Goal: Information Seeking & Learning: Learn about a topic

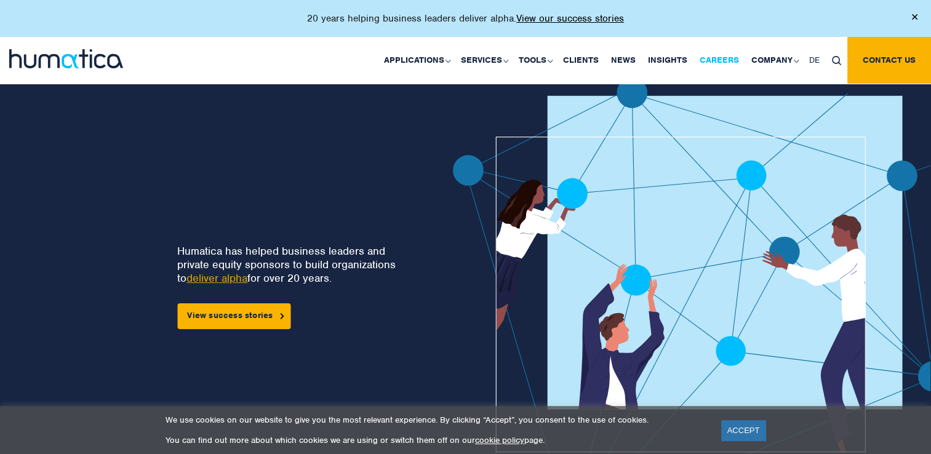
click at [719, 56] on link "Careers" at bounding box center [719, 60] width 52 height 47
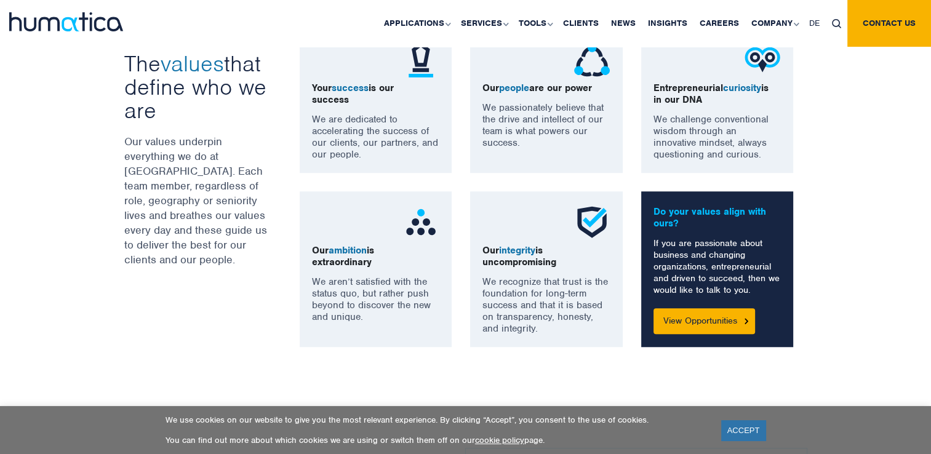
scroll to position [935, 0]
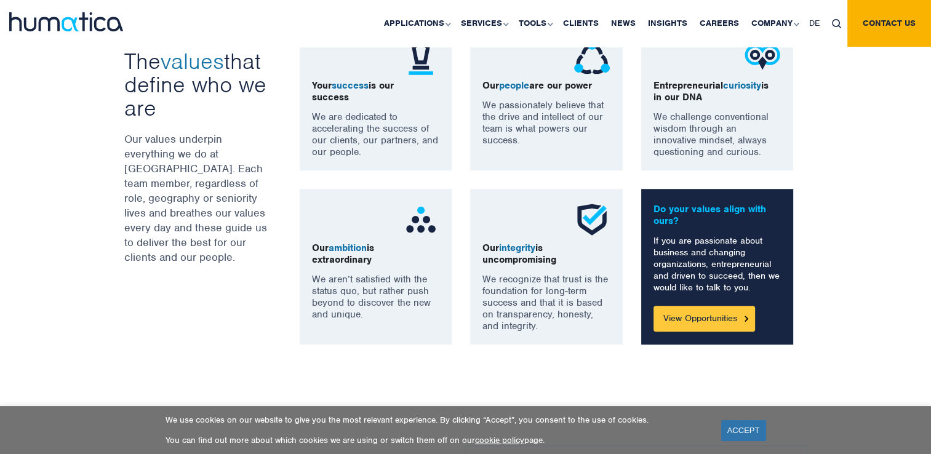
click at [722, 312] on link "View Opportunities" at bounding box center [704, 319] width 102 height 26
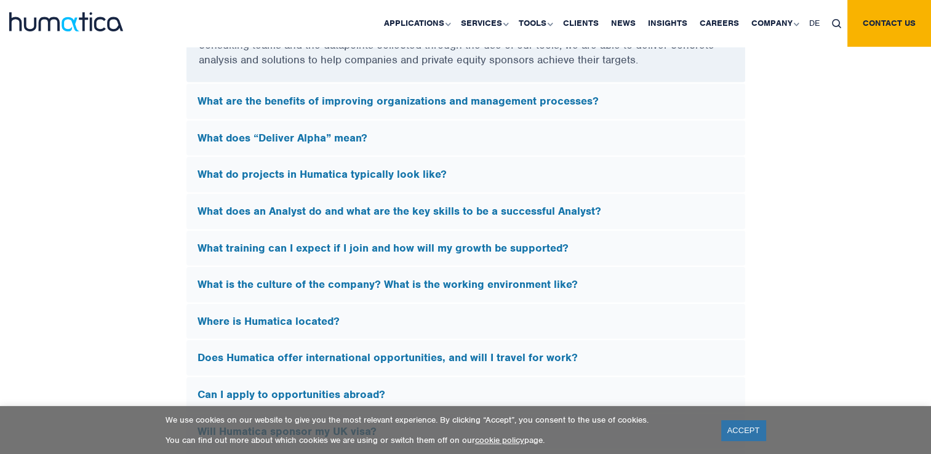
scroll to position [3510, 0]
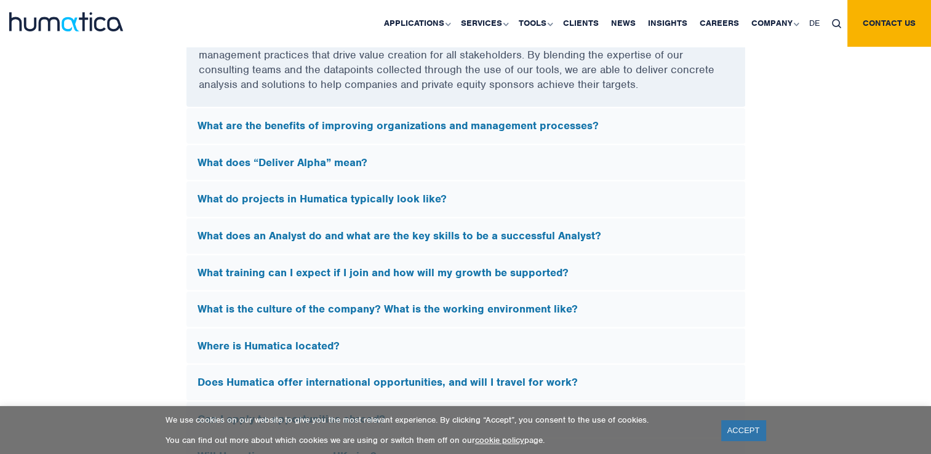
click at [352, 156] on h5 "What does “Deliver Alpha” mean?" at bounding box center [466, 163] width 537 height 14
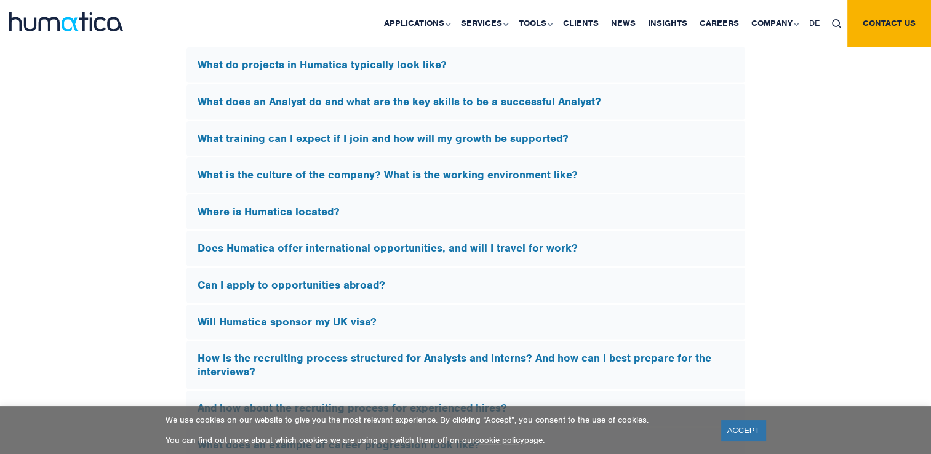
click at [352, 158] on div "What is the culture of the company? What is the working environment like?" at bounding box center [465, 176] width 559 height 36
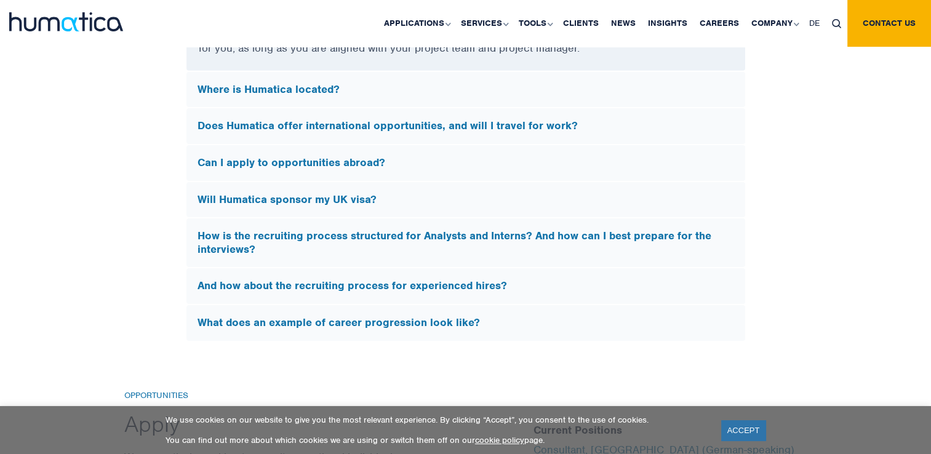
scroll to position [3978, 0]
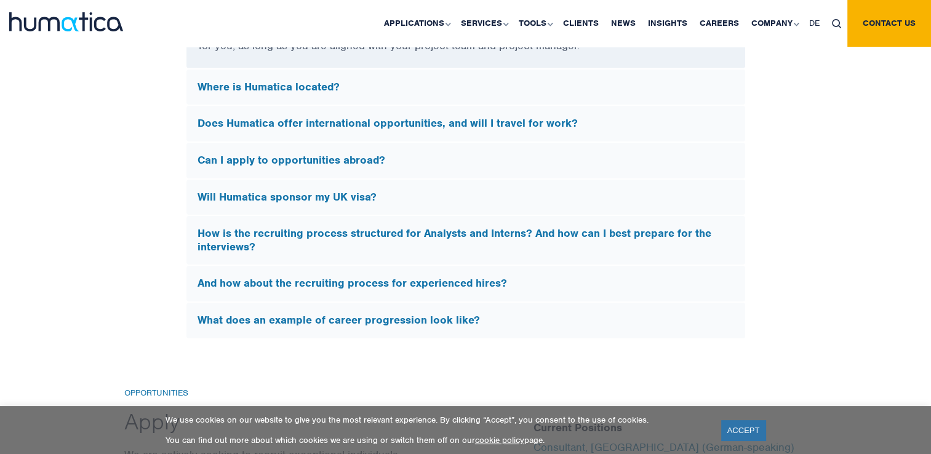
click at [345, 228] on h5 "How is the recruiting process structured for Analysts and Interns? And how can …" at bounding box center [466, 240] width 537 height 26
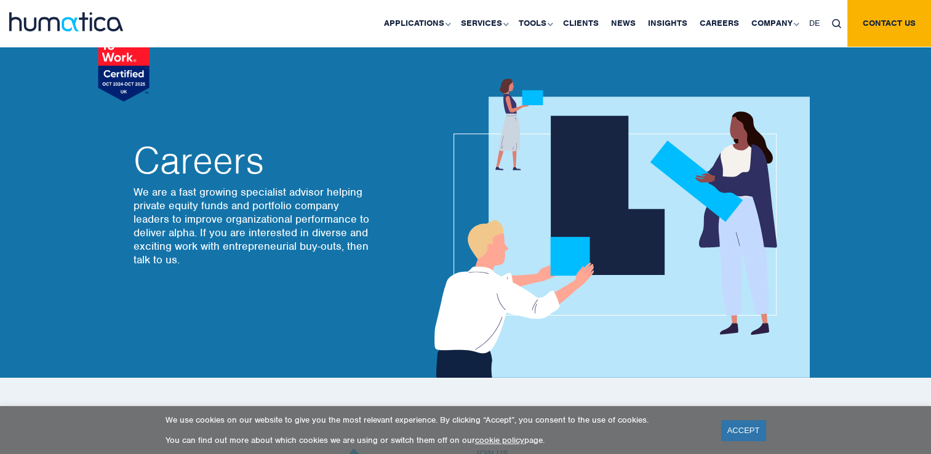
scroll to position [0, 0]
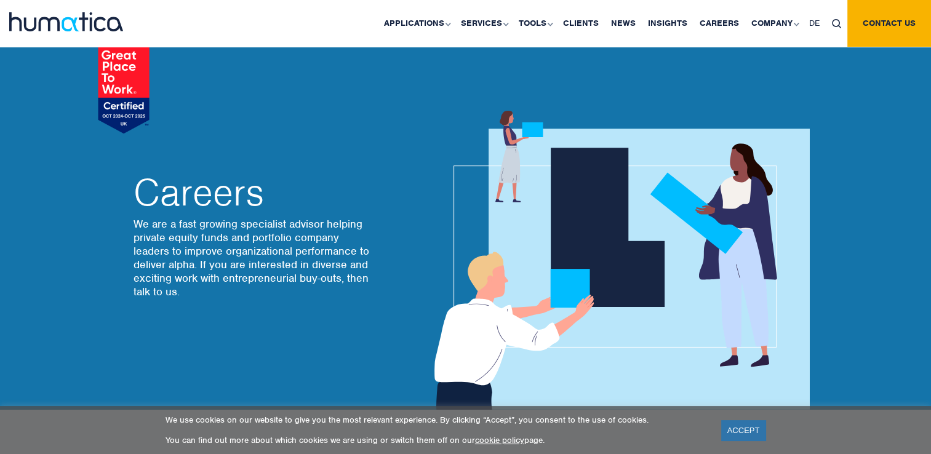
click at [289, 412] on div "We use cookies on our website to give you the most relevant experience. By clic…" at bounding box center [465, 430] width 931 height 48
click at [717, 26] on link "Careers" at bounding box center [719, 23] width 52 height 47
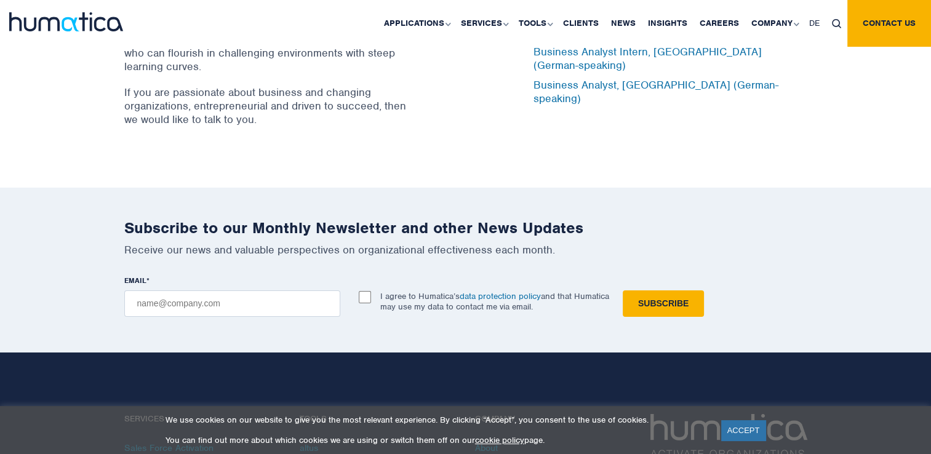
scroll to position [4160, 0]
